Goal: Task Accomplishment & Management: Manage account settings

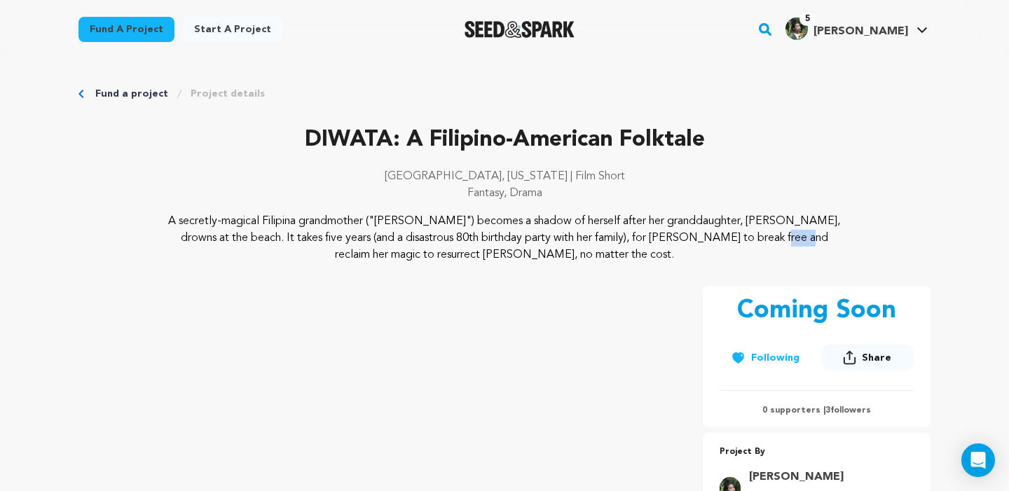
drag, startPoint x: 583, startPoint y: 230, endPoint x: 606, endPoint y: 244, distance: 27.0
click at [606, 243] on p "A secretly-magical Filipina grandmother ("Lola") becomes a shadow of herself af…" at bounding box center [504, 238] width 681 height 50
click at [606, 244] on p "A secretly-magical Filipina grandmother ("Lola") becomes a shadow of herself af…" at bounding box center [504, 238] width 681 height 50
click at [861, 52] on link "My Projects" at bounding box center [879, 61] width 157 height 31
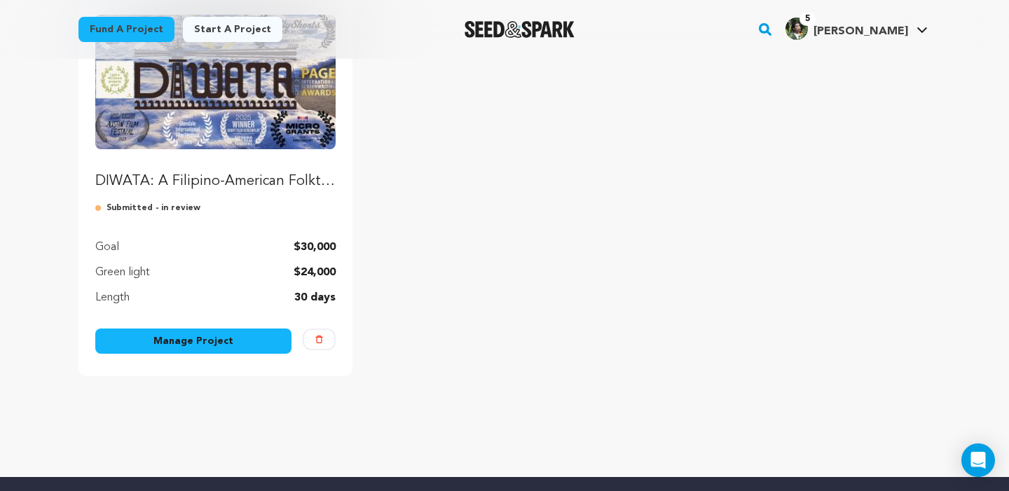
scroll to position [200, 0]
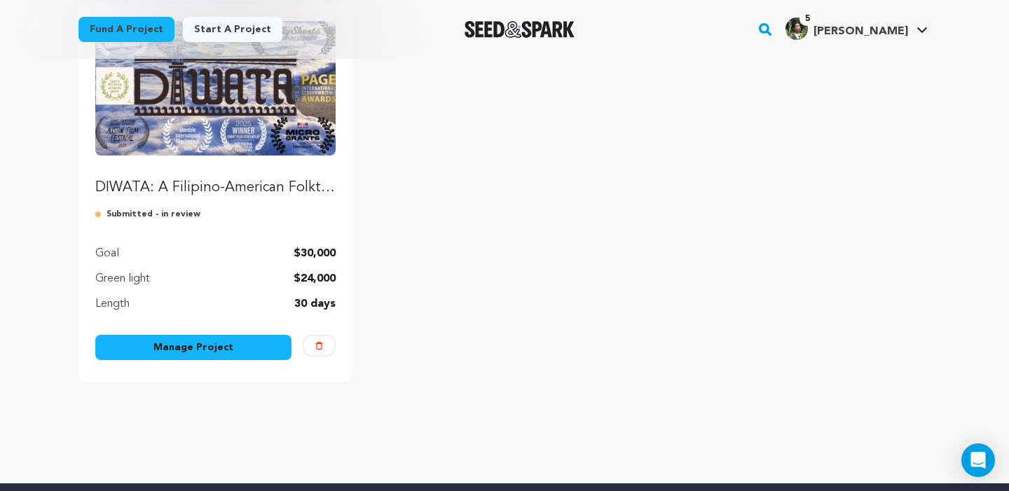
click at [227, 347] on link "Manage Project" at bounding box center [193, 347] width 196 height 25
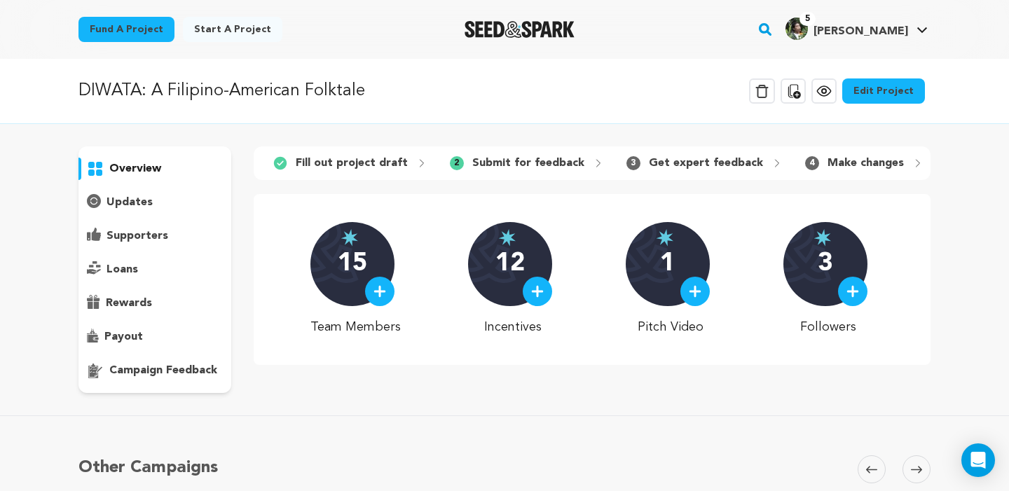
click at [905, 92] on link "Edit Project" at bounding box center [883, 90] width 83 height 25
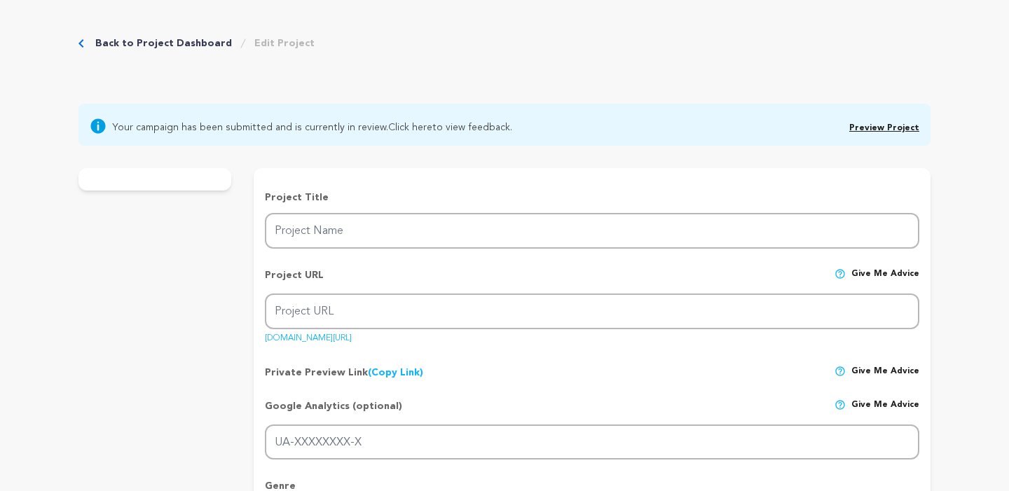
type input "DIWATA: A Filipino-American Folktale"
type input "diwata"
type input "A [DEMOGRAPHIC_DATA] grandmother ditches her eightieth birthday party to summon…"
type textarea "A secretly-magical Filipina grandmother ("[PERSON_NAME]") becomes a shadow of h…"
type textarea "[PERSON_NAME] captures the pain of being forgotten and the joy of being found. …"
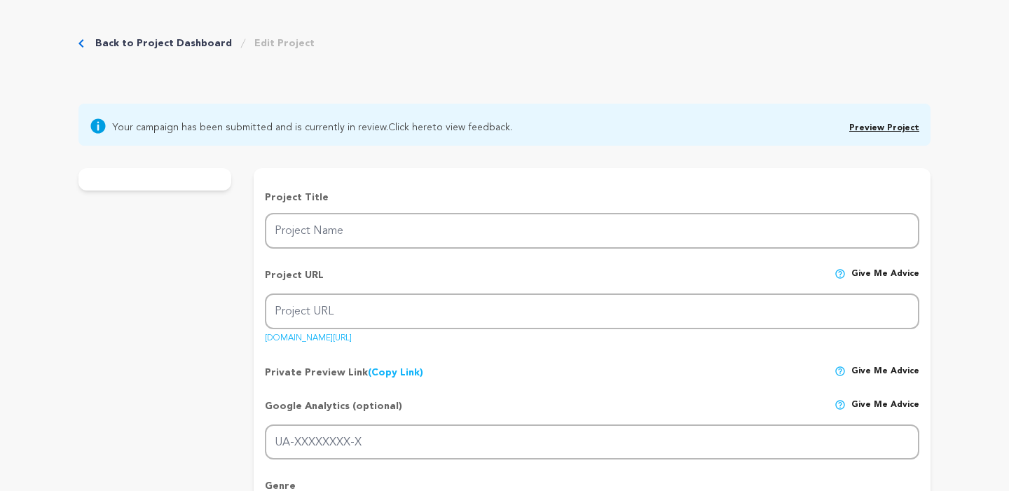
type textarea "We are fiscally sponsored by the Northwest Film Forum. [PERSON_NAME] was a Fina…"
radio input "true"
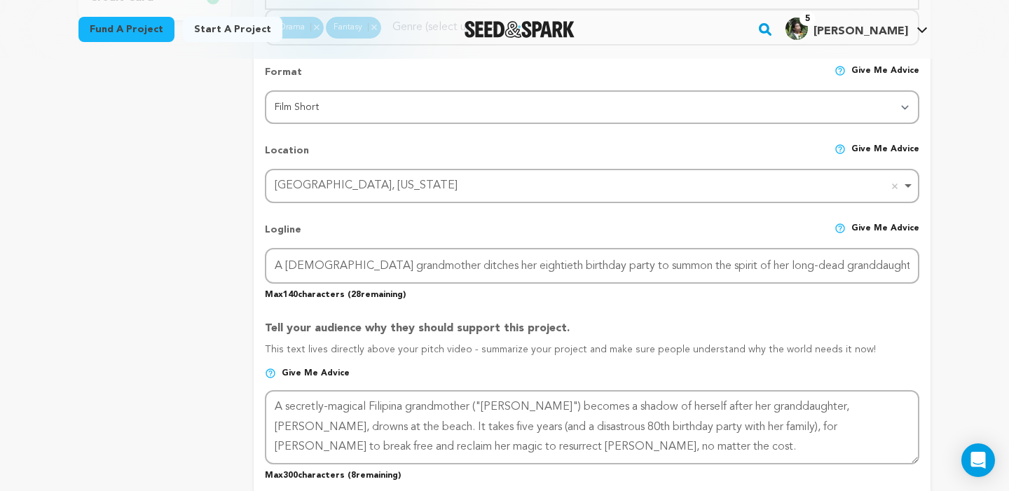
scroll to position [709, 0]
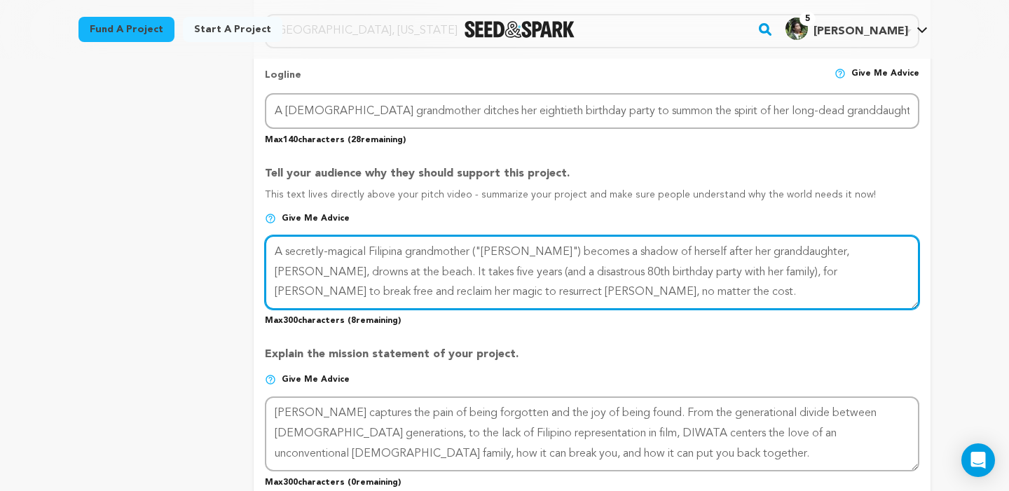
drag, startPoint x: 516, startPoint y: 249, endPoint x: 473, endPoint y: 254, distance: 43.0
click at [473, 254] on textarea at bounding box center [592, 272] width 654 height 74
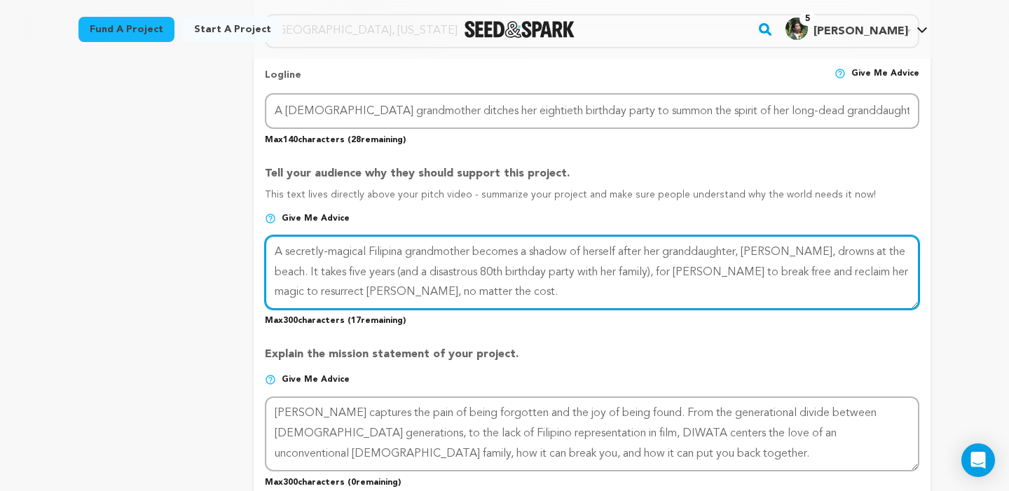
drag, startPoint x: 744, startPoint y: 251, endPoint x: 786, endPoint y: 258, distance: 41.9
click at [786, 258] on textarea at bounding box center [592, 272] width 654 height 74
click at [616, 270] on textarea at bounding box center [592, 272] width 654 height 74
click at [592, 272] on textarea at bounding box center [592, 272] width 654 height 74
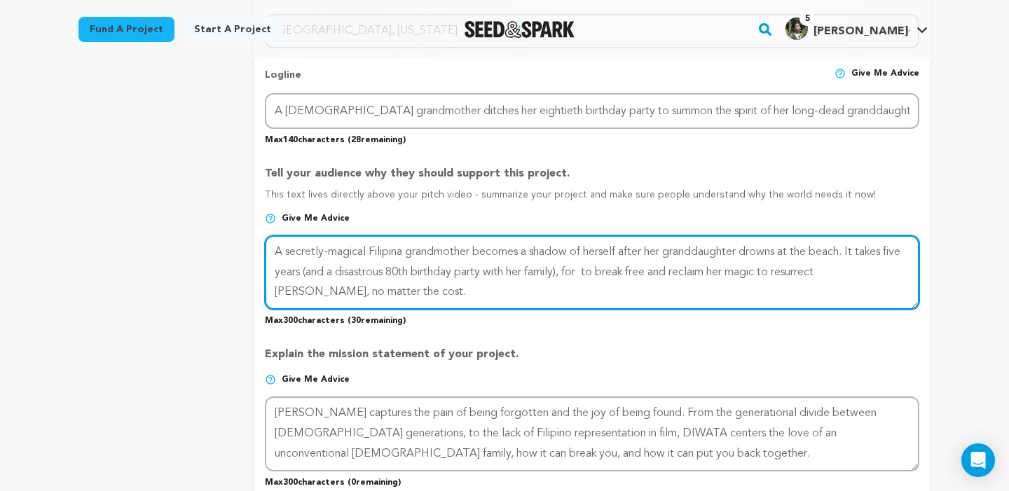
drag, startPoint x: 592, startPoint y: 272, endPoint x: 622, endPoint y: 273, distance: 30.1
click at [622, 273] on textarea at bounding box center [592, 272] width 654 height 74
click at [728, 270] on textarea at bounding box center [592, 272] width 654 height 74
click at [766, 267] on textarea at bounding box center [592, 272] width 654 height 74
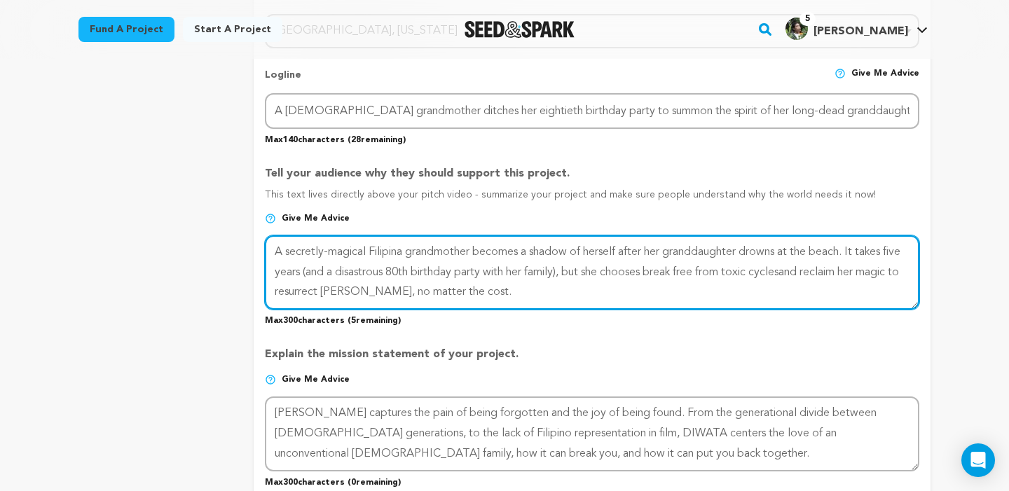
click at [815, 275] on textarea at bounding box center [592, 272] width 654 height 74
click at [813, 274] on textarea at bounding box center [592, 272] width 654 height 74
click at [688, 286] on textarea at bounding box center [592, 272] width 654 height 74
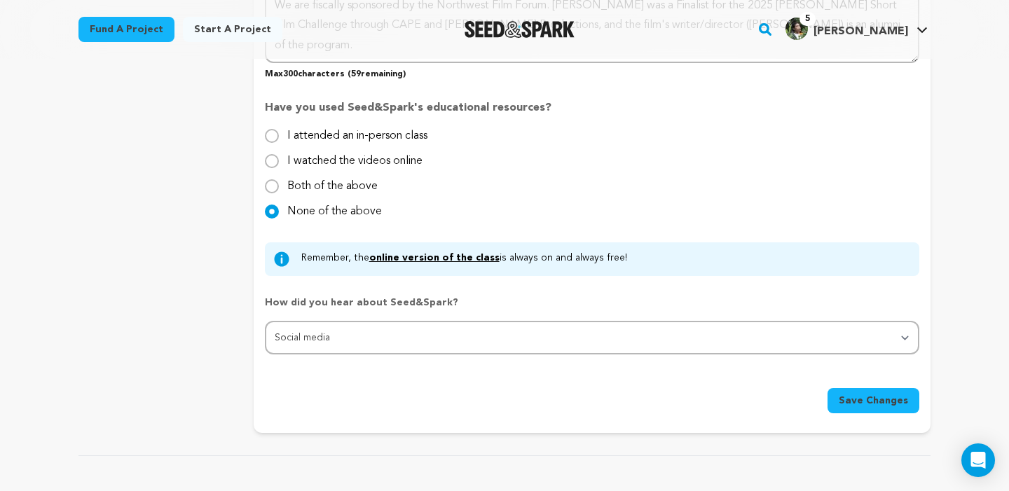
scroll to position [1273, 0]
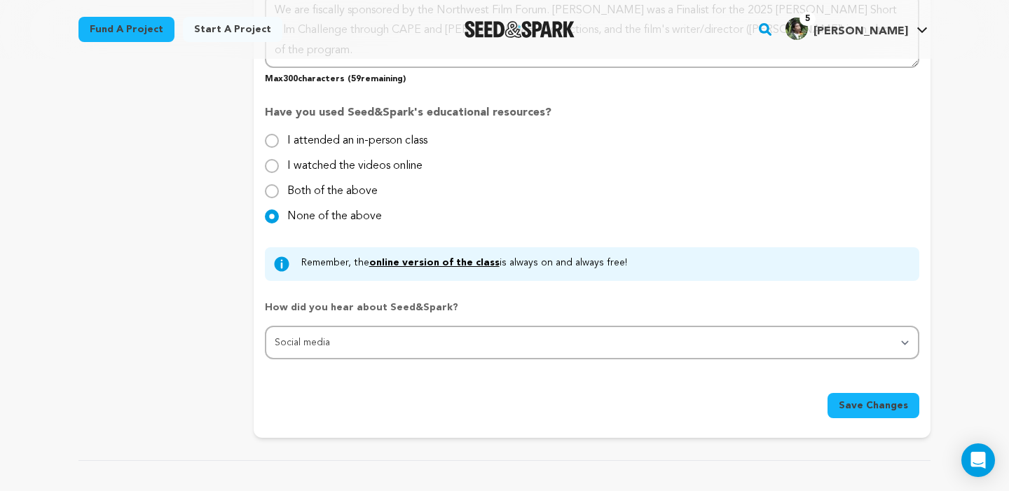
type textarea "A secretly-magical Filipina grandmother becomes a shadow of herself after her g…"
click at [847, 399] on span "Save Changes" at bounding box center [872, 406] width 69 height 14
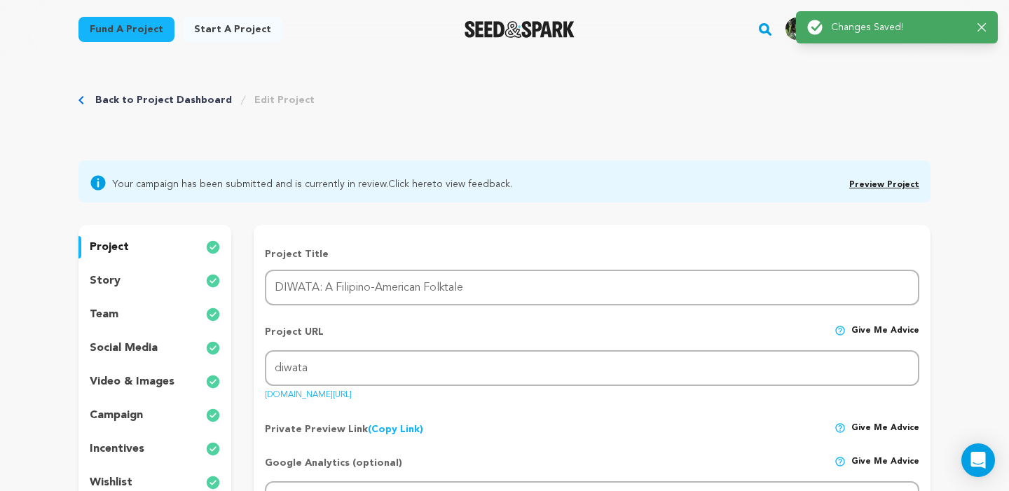
scroll to position [0, 0]
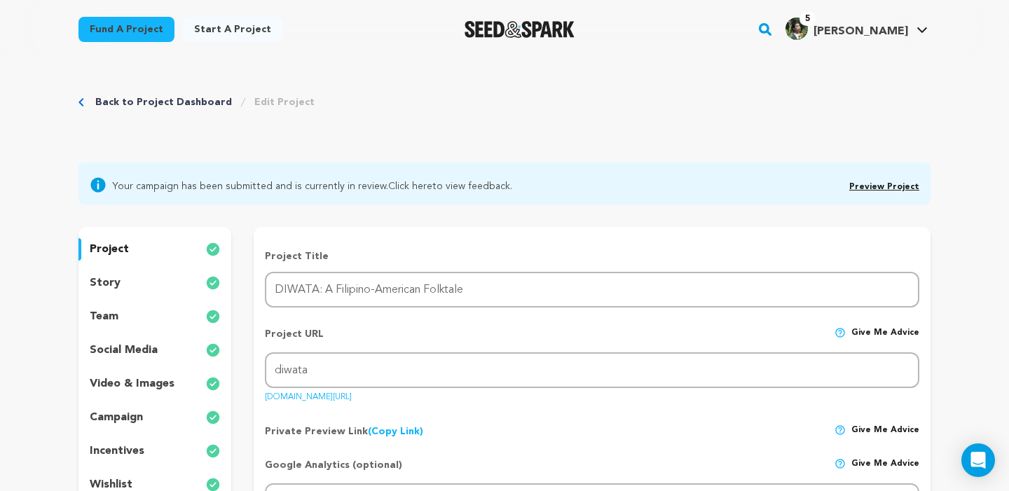
click at [904, 186] on link "Preview Project" at bounding box center [884, 187] width 70 height 8
